Goal: Information Seeking & Learning: Learn about a topic

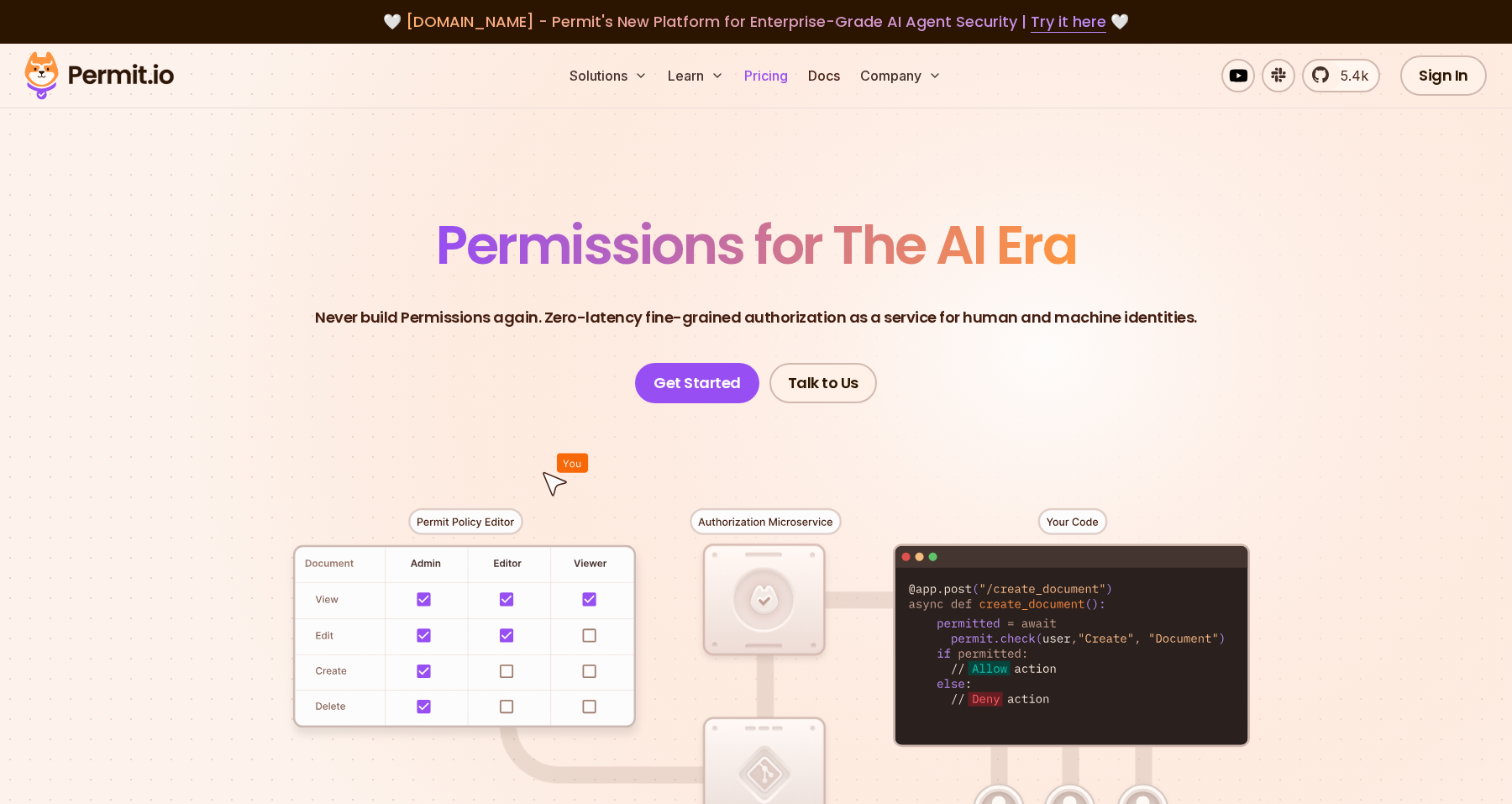
click at [762, 79] on link "Pricing" at bounding box center [766, 75] width 58 height 34
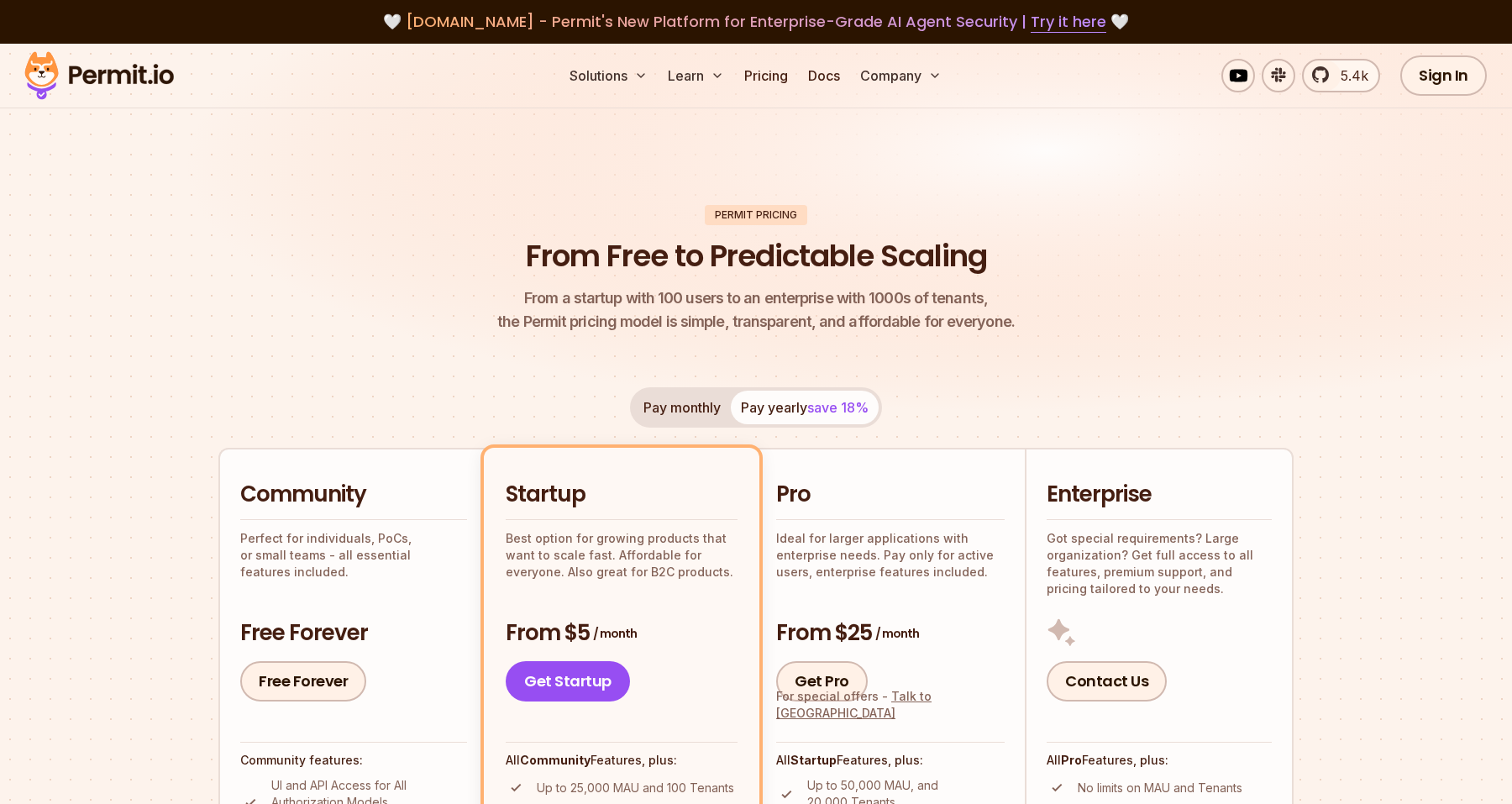
click at [110, 61] on img at bounding box center [99, 75] width 165 height 57
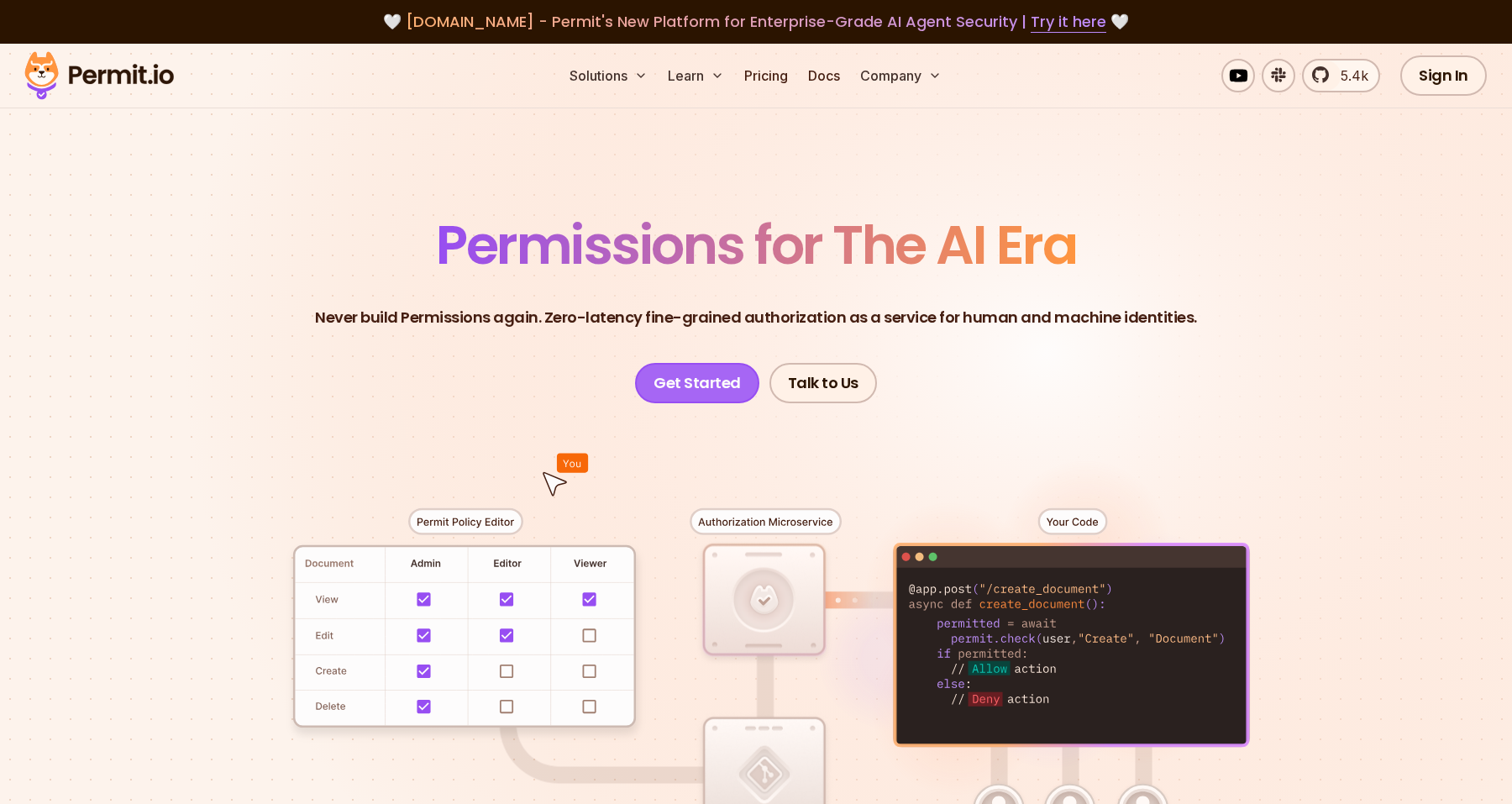
click at [704, 383] on link "Get Started" at bounding box center [698, 383] width 124 height 41
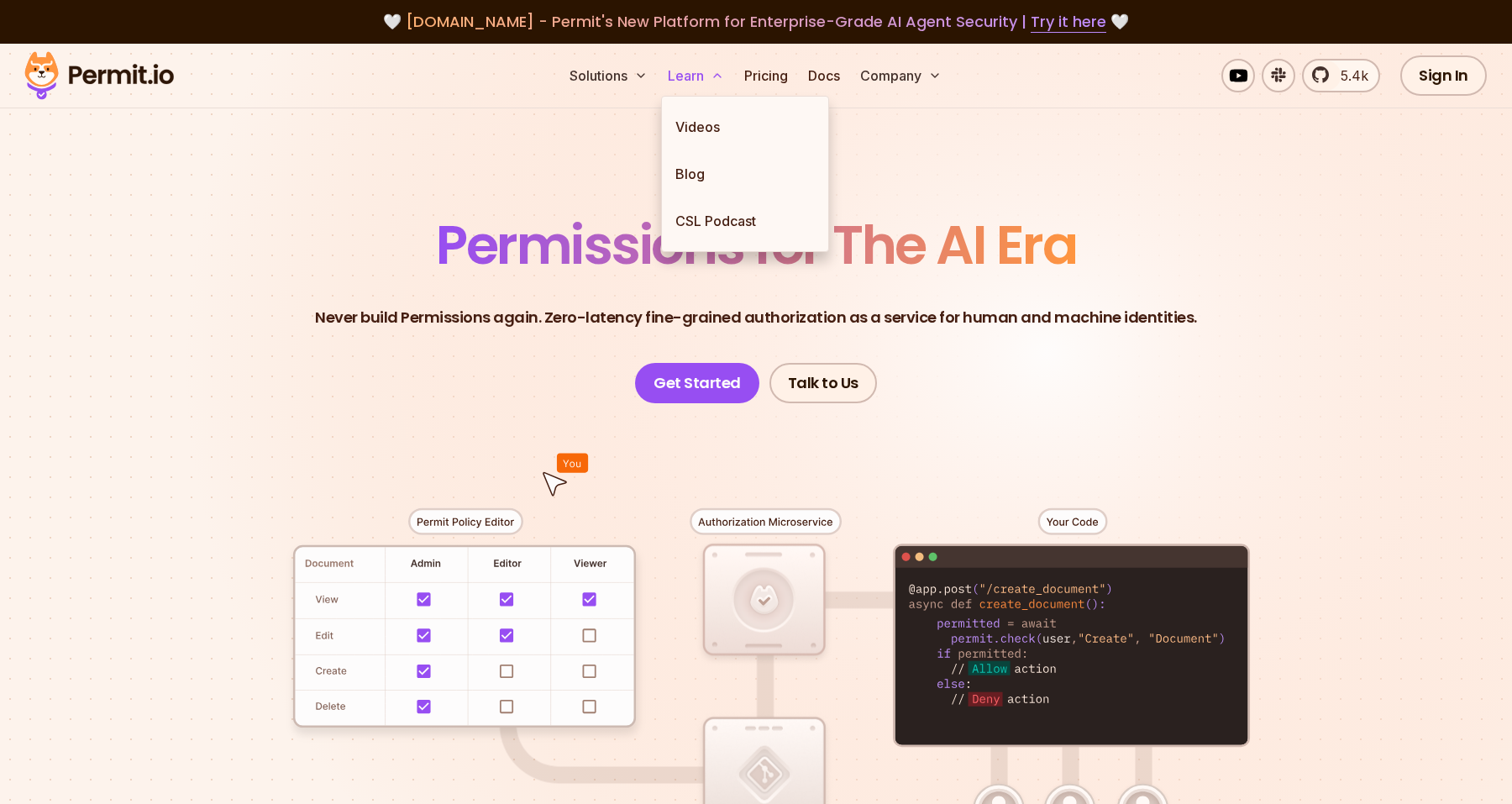
click at [700, 74] on button "Learn" at bounding box center [696, 75] width 70 height 34
click at [693, 168] on link "Blog" at bounding box center [745, 174] width 166 height 47
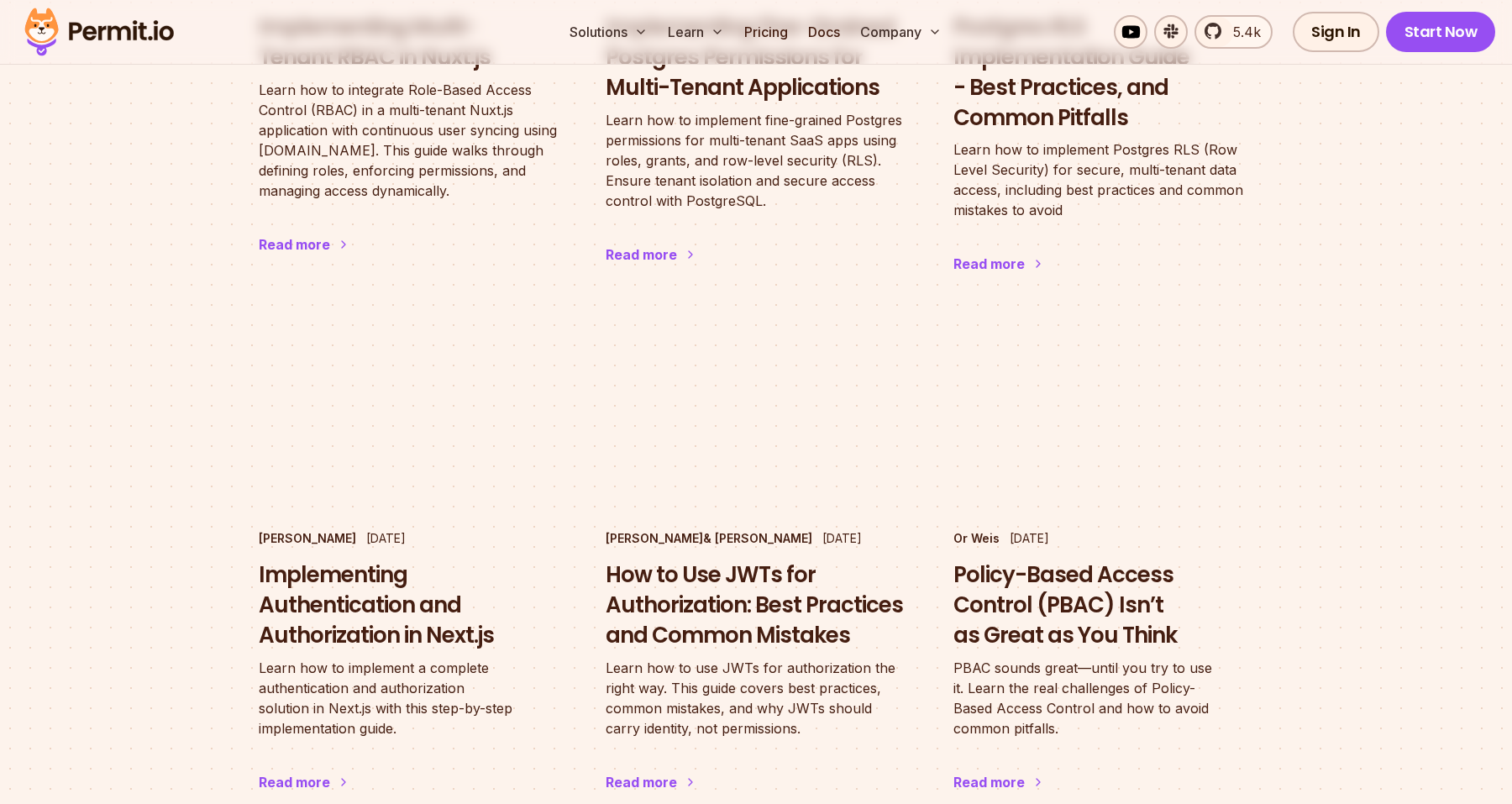
scroll to position [2569, 0]
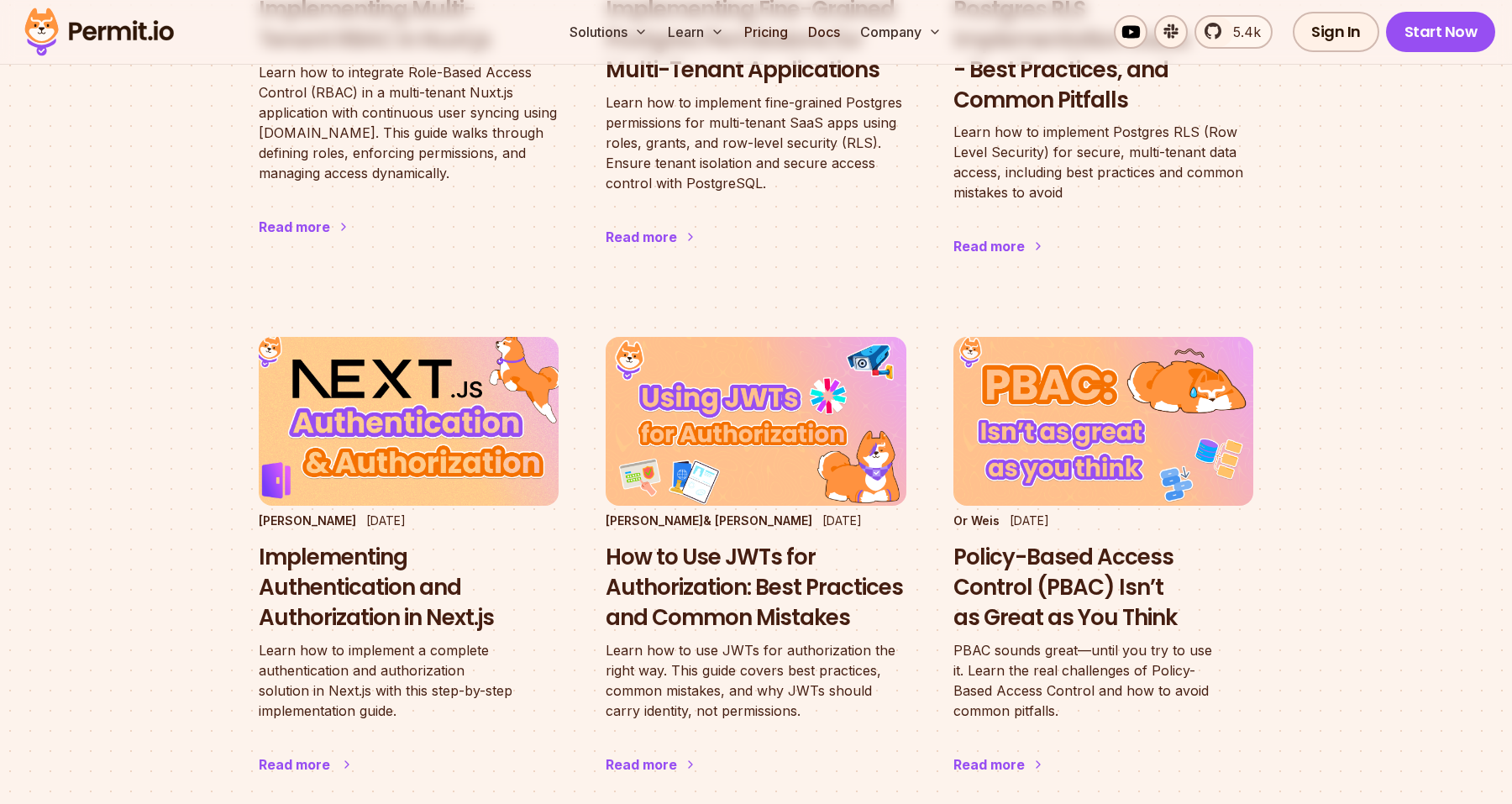
click at [315, 543] on h3 "Implementing Authentication and Authorization in Next.js" at bounding box center [409, 587] width 300 height 90
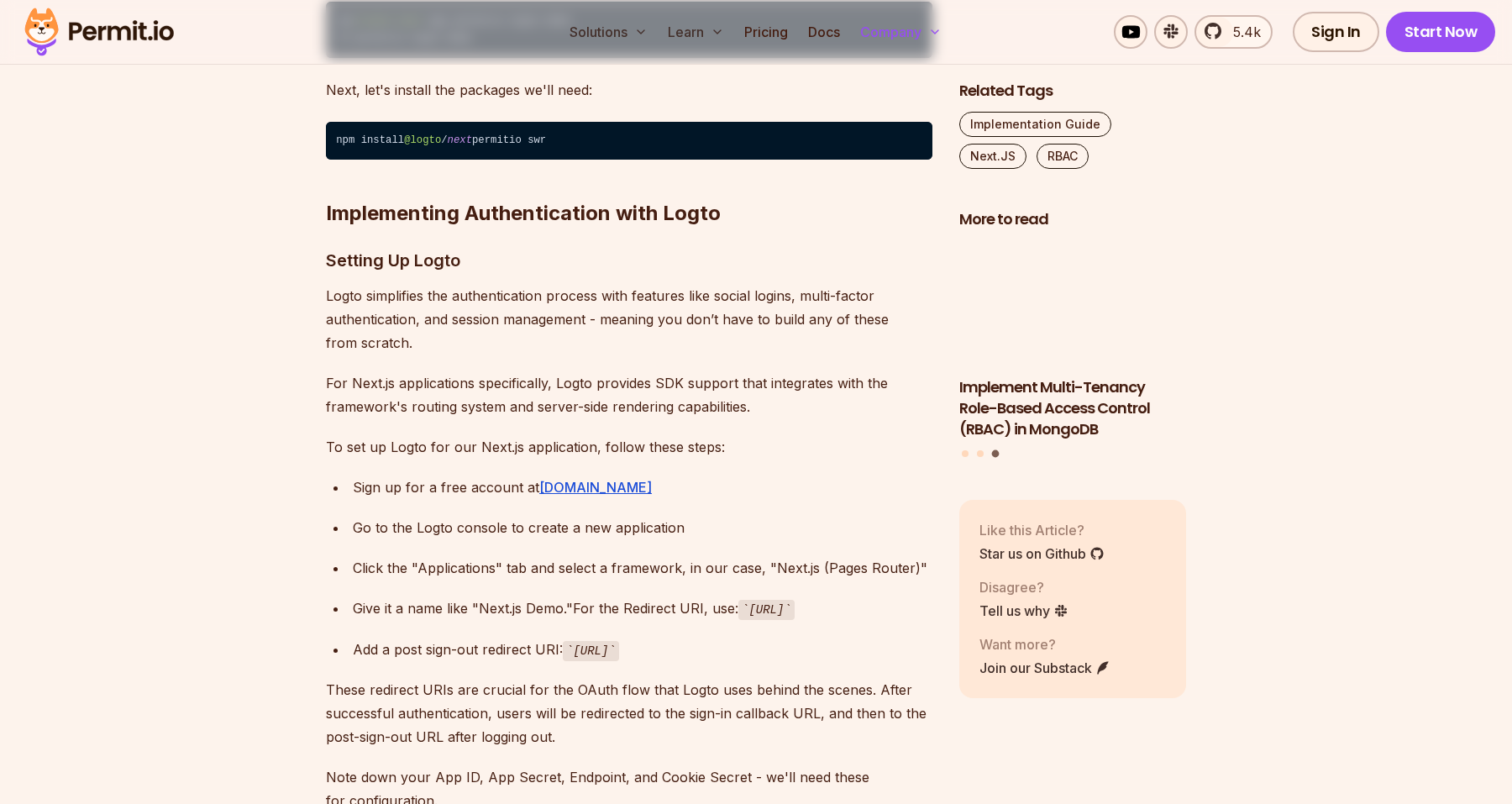
scroll to position [3583, 0]
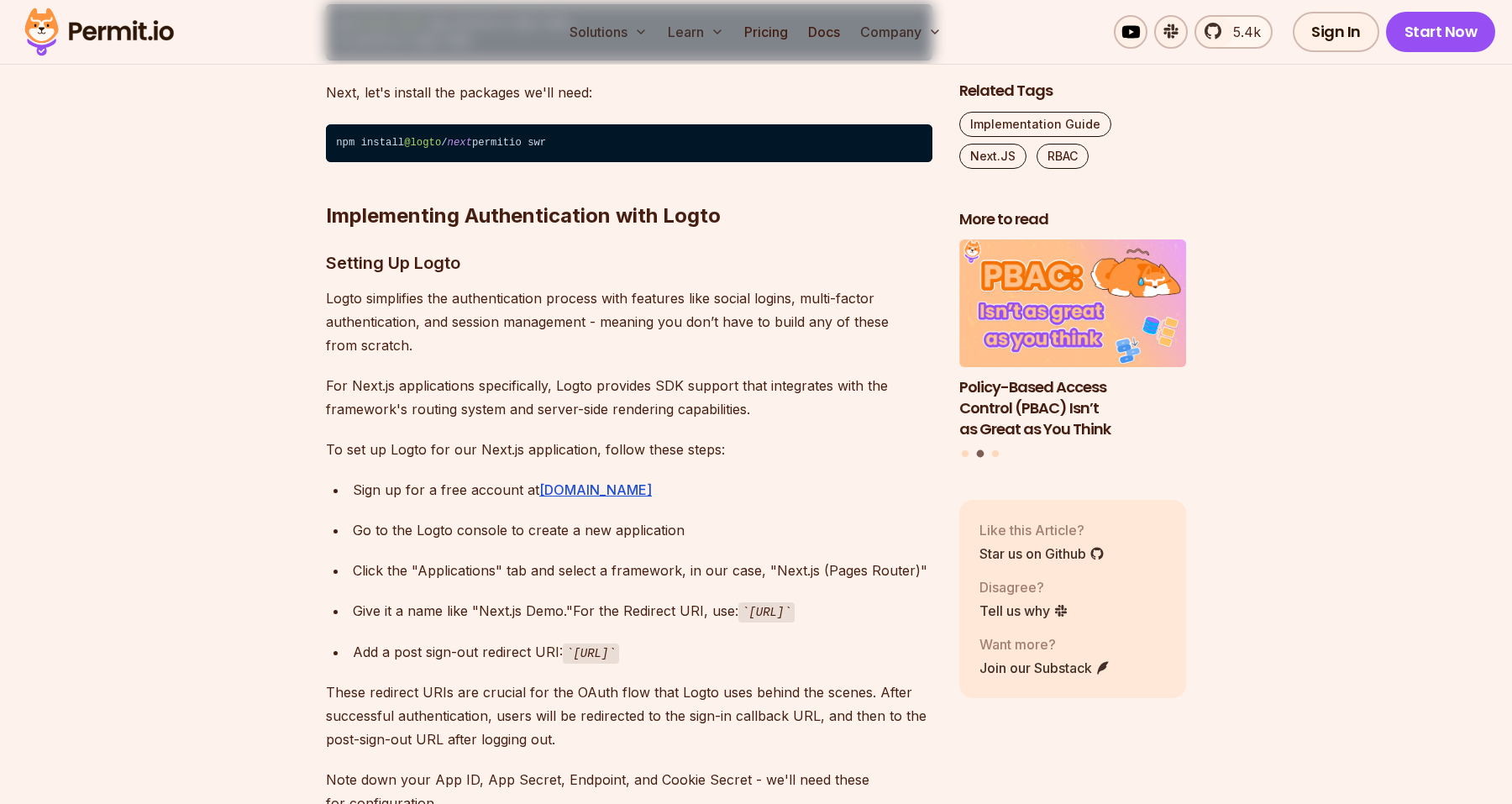
click at [673, 437] on p "To set up Logto for our Next.js application, follow these steps:" at bounding box center [630, 449] width 607 height 24
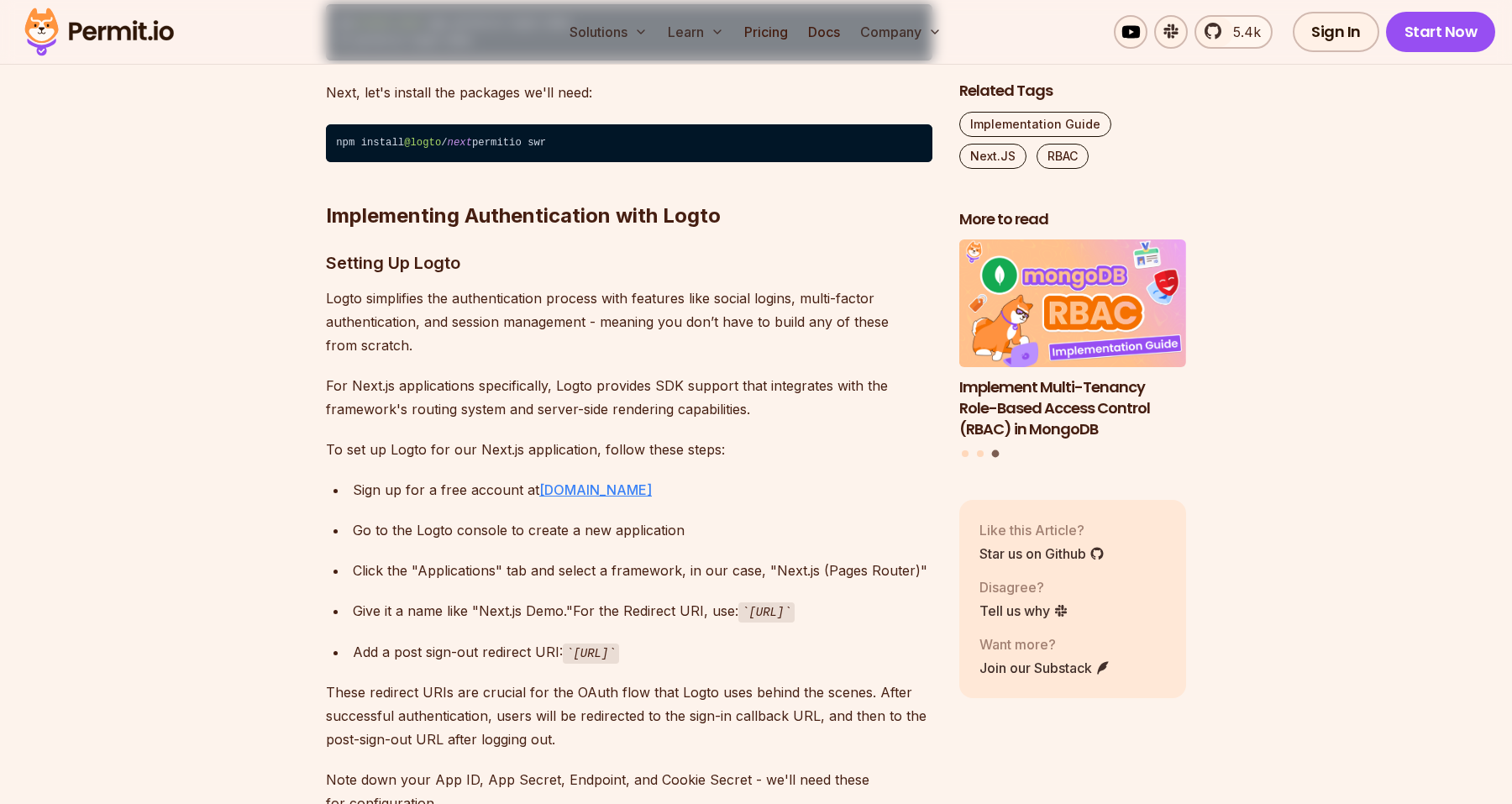
click at [552, 482] on link "logto.io" at bounding box center [595, 490] width 112 height 17
